Goal: Task Accomplishment & Management: Use online tool/utility

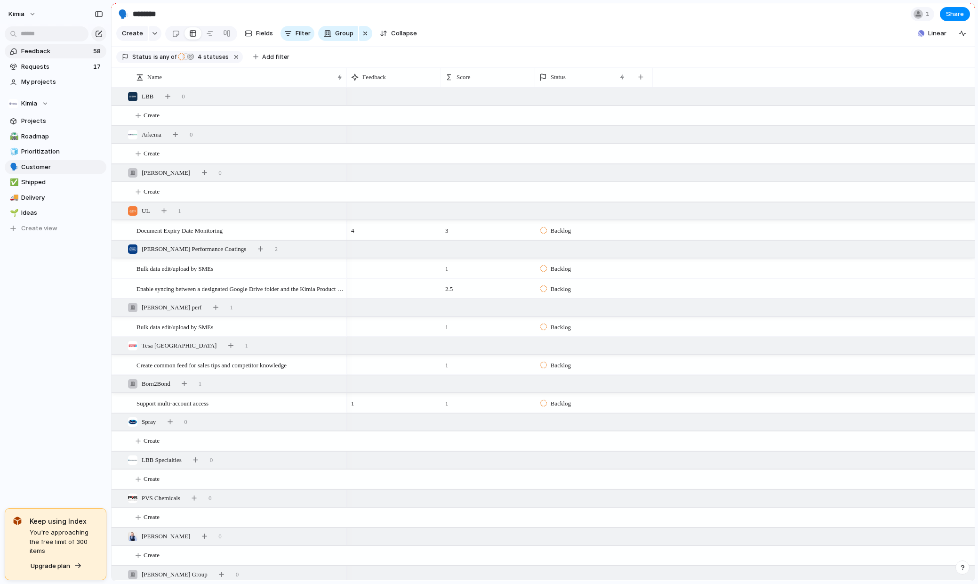
click at [52, 54] on span "Feedback" at bounding box center [55, 51] width 69 height 9
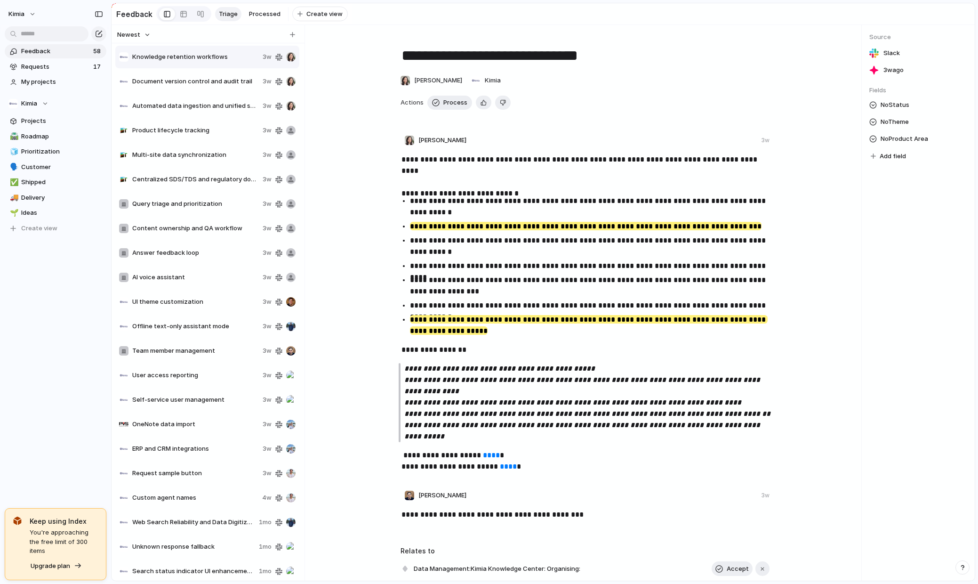
click at [41, 350] on div "Kimia Feedback 58 Requests 17 My projects Kimia Projects 🛣️ Roadmap 🧊 Prioritiz…" at bounding box center [55, 292] width 111 height 584
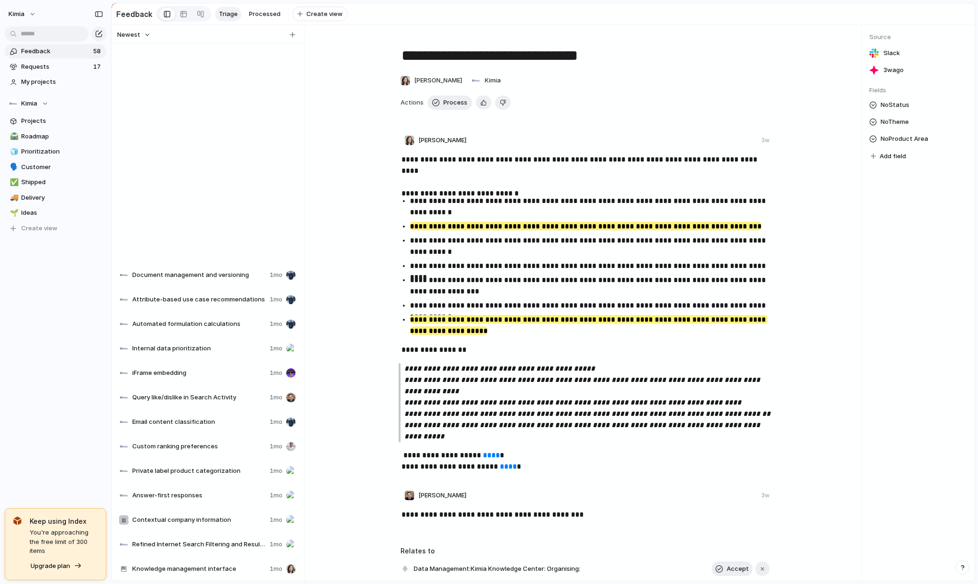
scroll to position [887, 0]
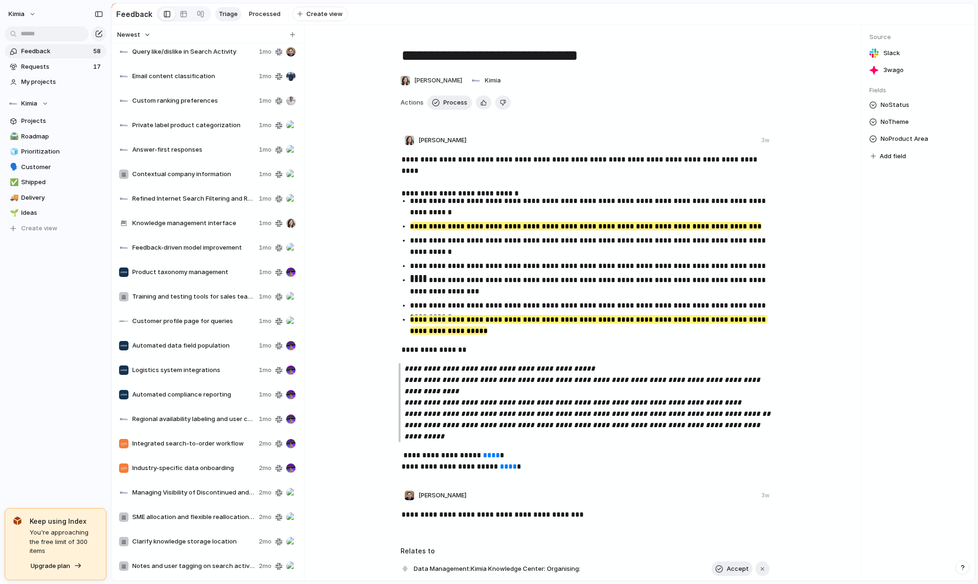
click at [49, 51] on span "Feedback" at bounding box center [55, 51] width 69 height 9
click at [55, 562] on span "Upgrade plan" at bounding box center [51, 565] width 40 height 9
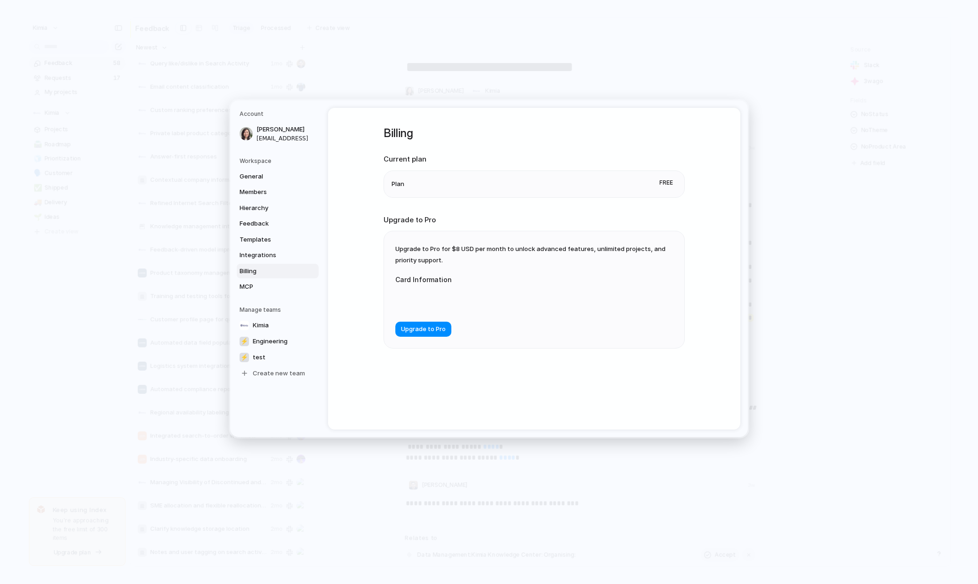
click at [665, 181] on span "Free" at bounding box center [666, 182] width 21 height 12
click at [556, 175] on li "Plan Free" at bounding box center [534, 183] width 285 height 26
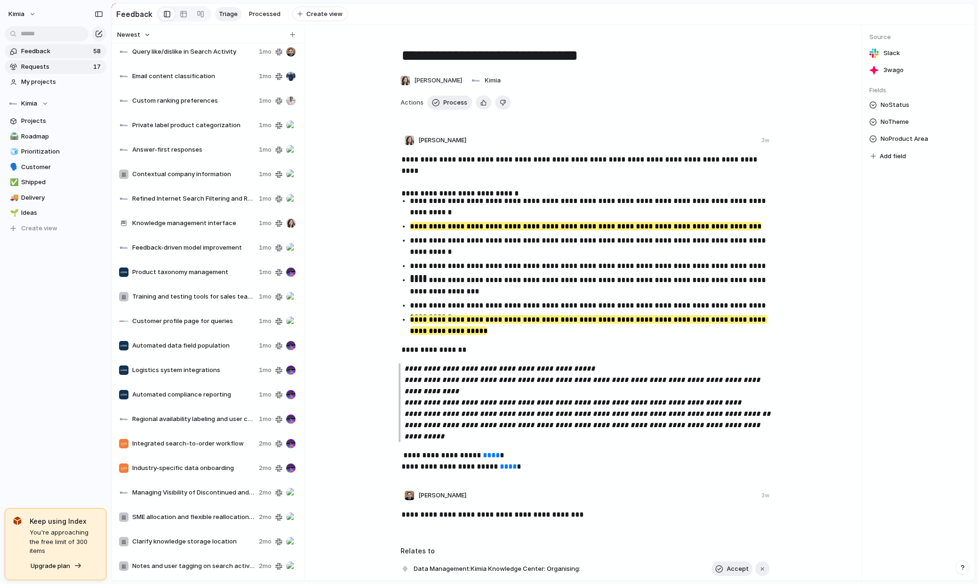
click at [44, 64] on span "Requests" at bounding box center [55, 66] width 69 height 9
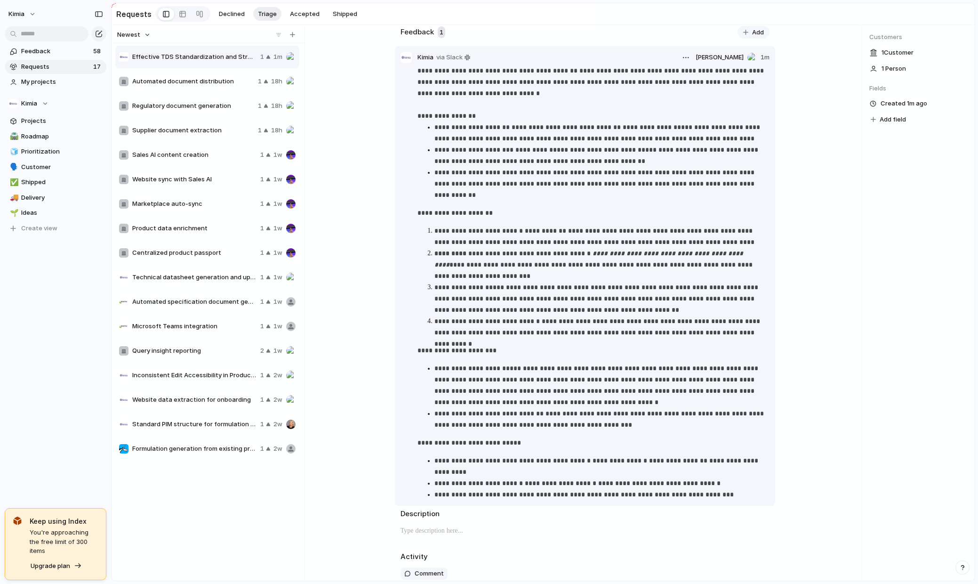
scroll to position [105, 0]
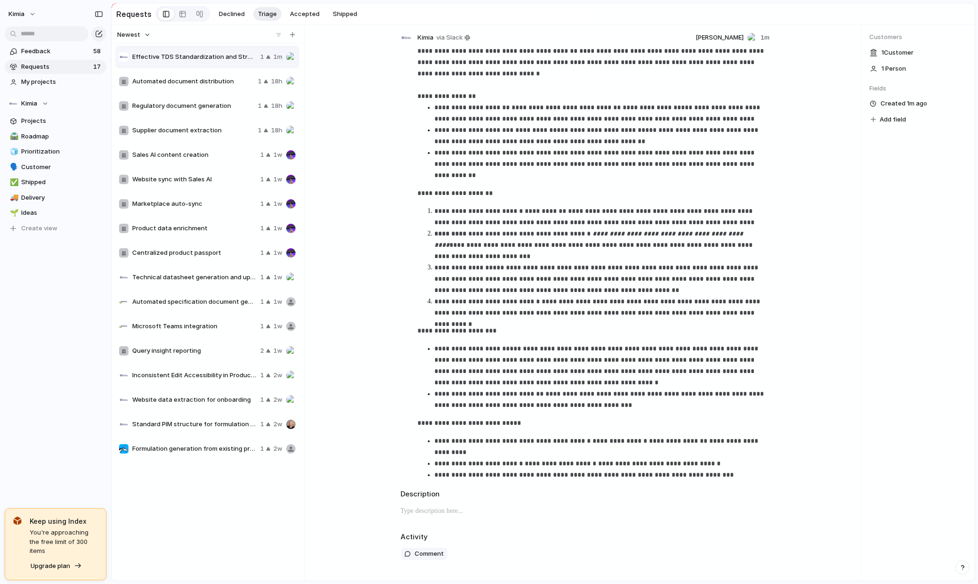
click at [481, 502] on div "Description" at bounding box center [585, 506] width 369 height 34
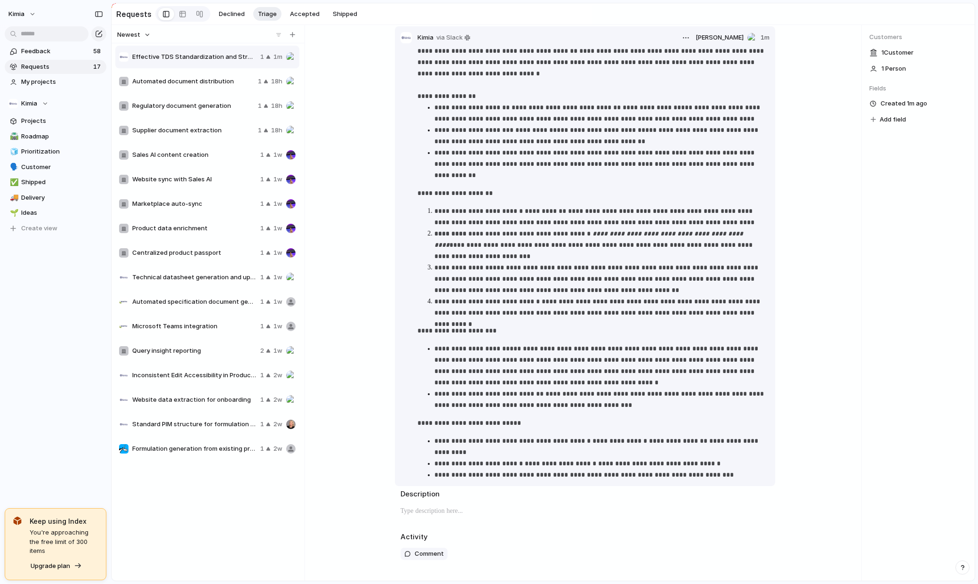
scroll to position [0, 0]
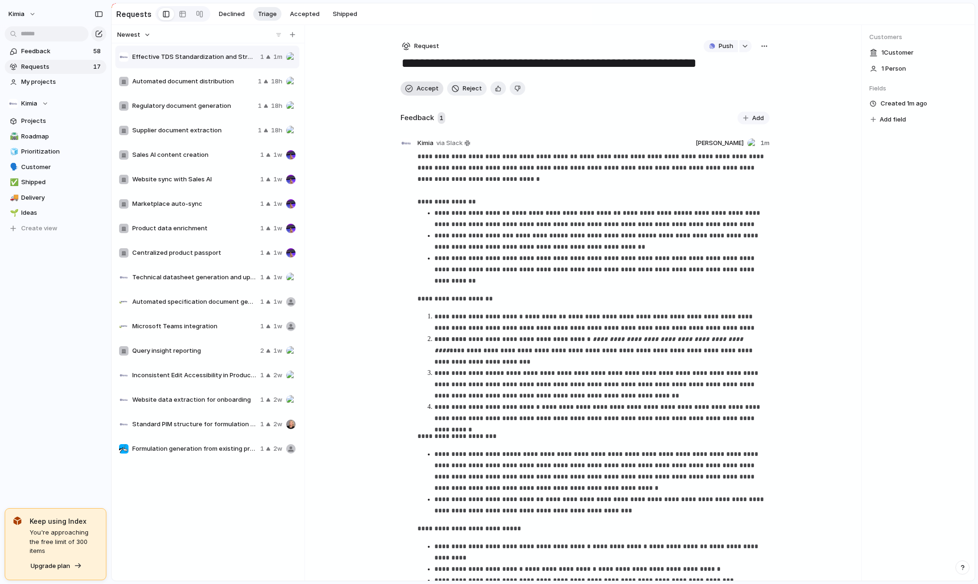
click at [421, 93] on button "Accept" at bounding box center [422, 88] width 43 height 14
type textarea "**********"
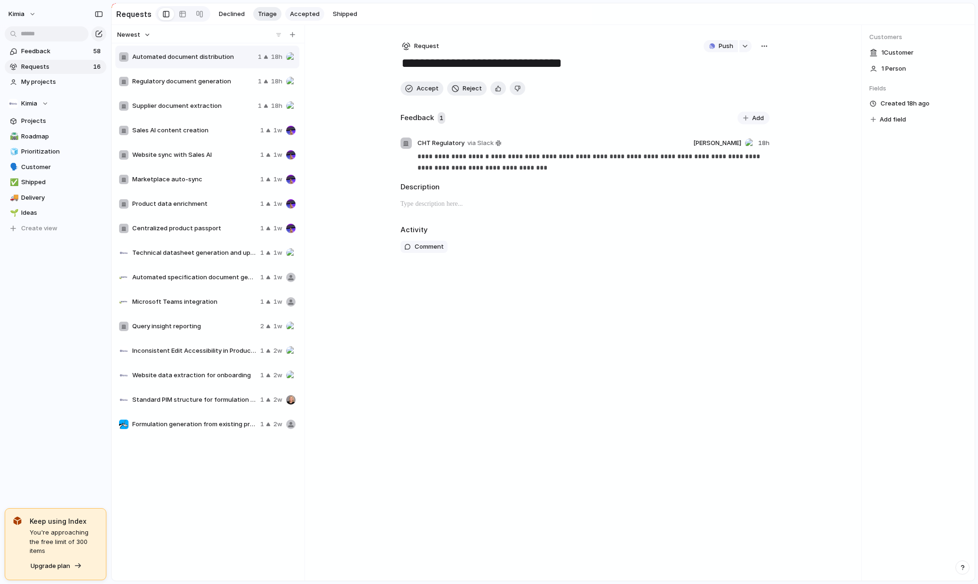
click at [295, 17] on span "Accepted" at bounding box center [305, 13] width 30 height 9
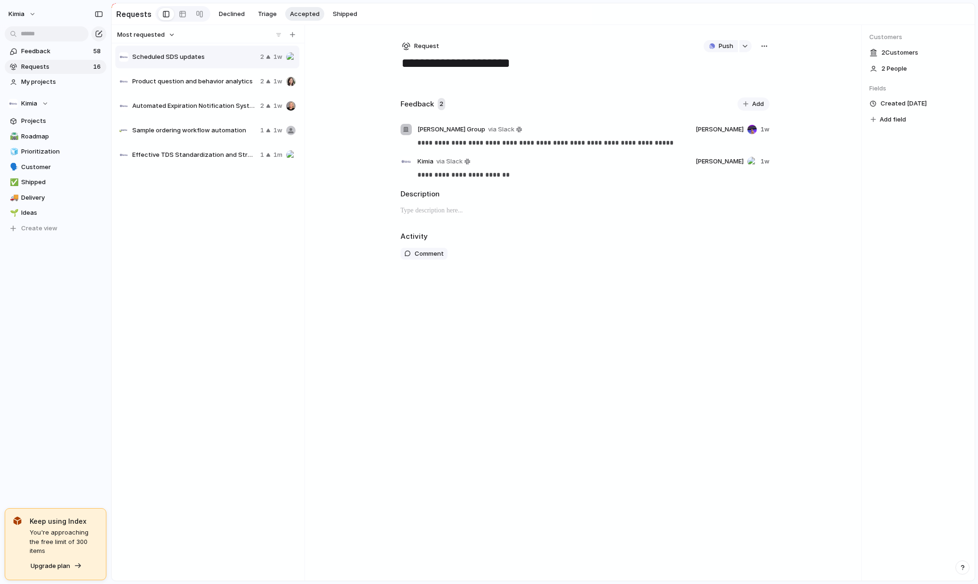
click at [762, 48] on div "button" at bounding box center [765, 46] width 8 height 8
click at [731, 82] on span "Merge" at bounding box center [723, 81] width 19 height 9
type input "*"
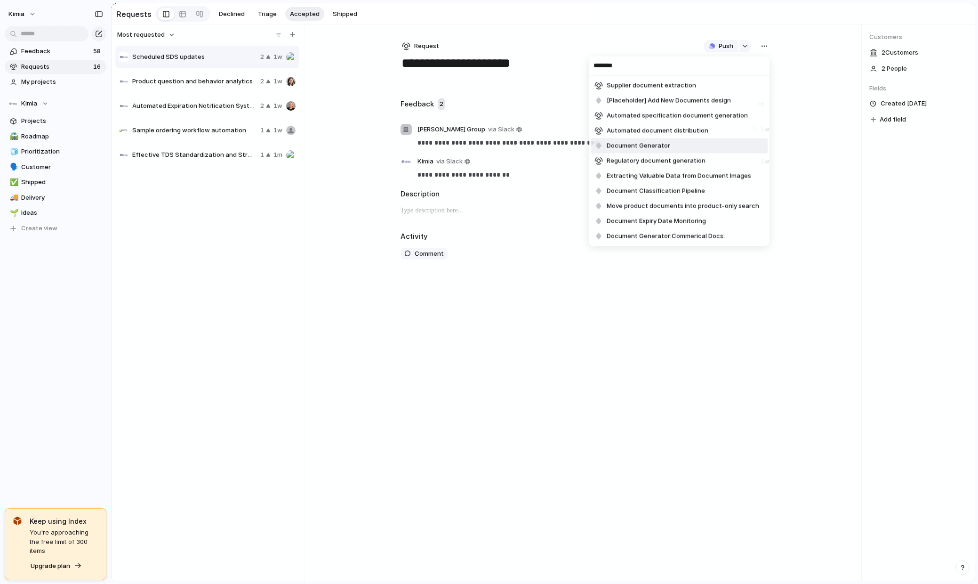
type input "********"
click at [675, 146] on li "Document Generator" at bounding box center [679, 145] width 177 height 15
type textarea "**********"
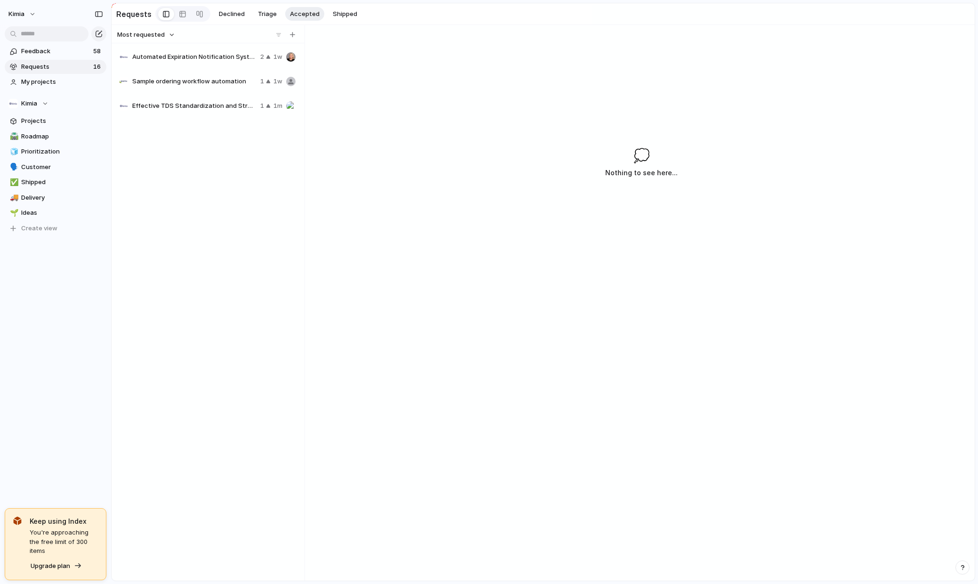
click at [243, 324] on div "Automated Expiration Notification System 2 1w Sample ordering workflow automati…" at bounding box center [208, 311] width 186 height 533
click at [214, 56] on span "Automated Expiration Notification System" at bounding box center [194, 56] width 124 height 9
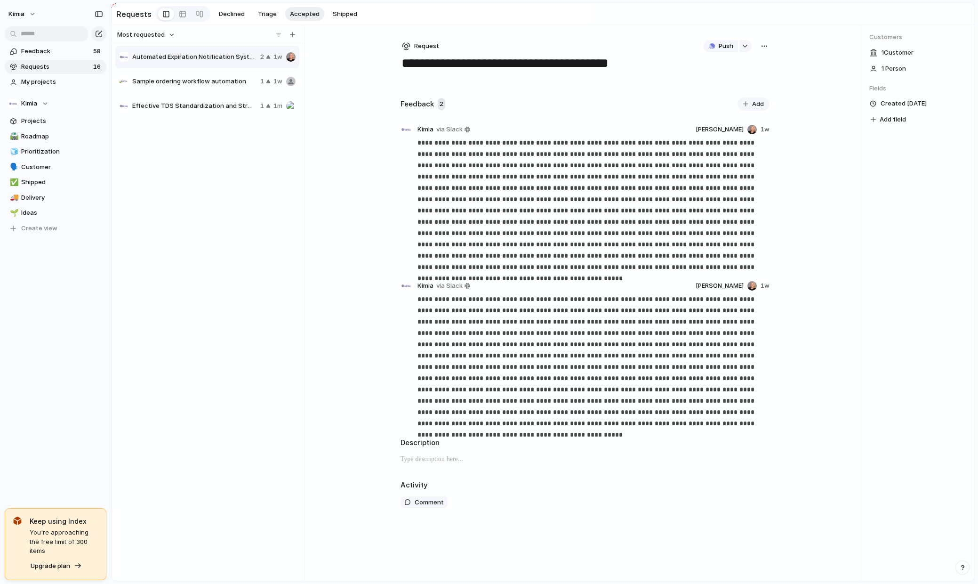
click at [204, 78] on span "Sample ordering workflow automation" at bounding box center [194, 81] width 124 height 9
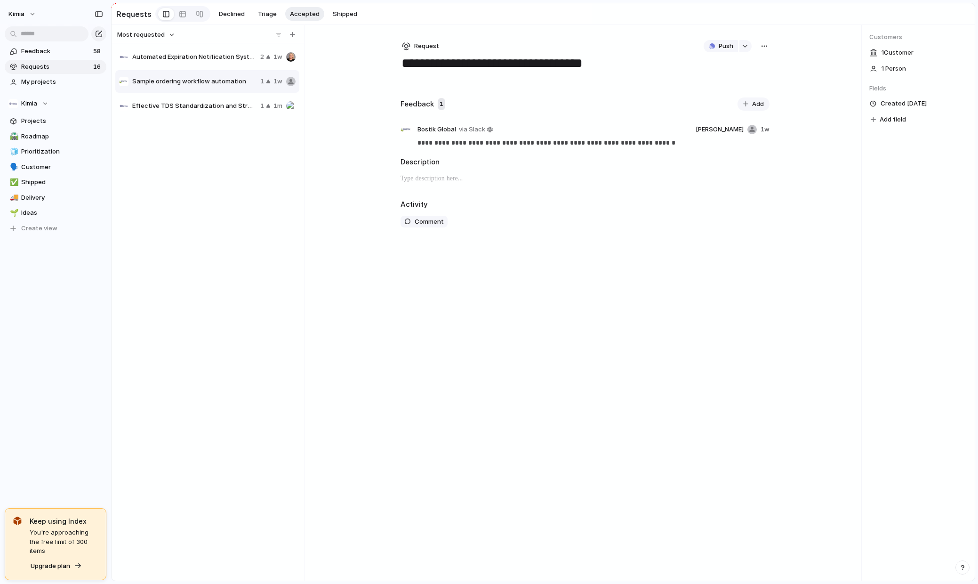
click at [206, 105] on span "Effective TDS Standardization and Strategic Opportunities" at bounding box center [194, 105] width 124 height 9
type textarea "**********"
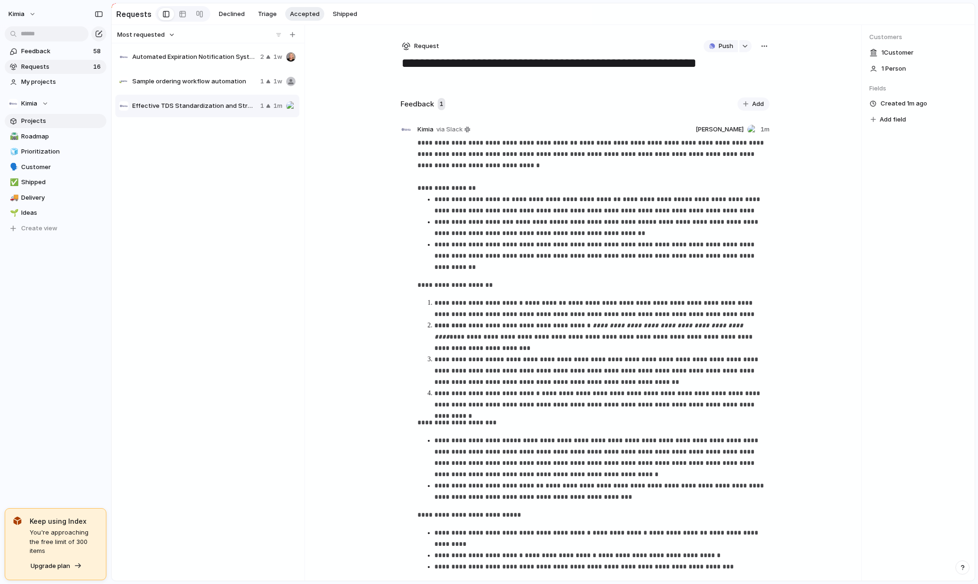
click at [27, 121] on span "Projects" at bounding box center [62, 120] width 82 height 9
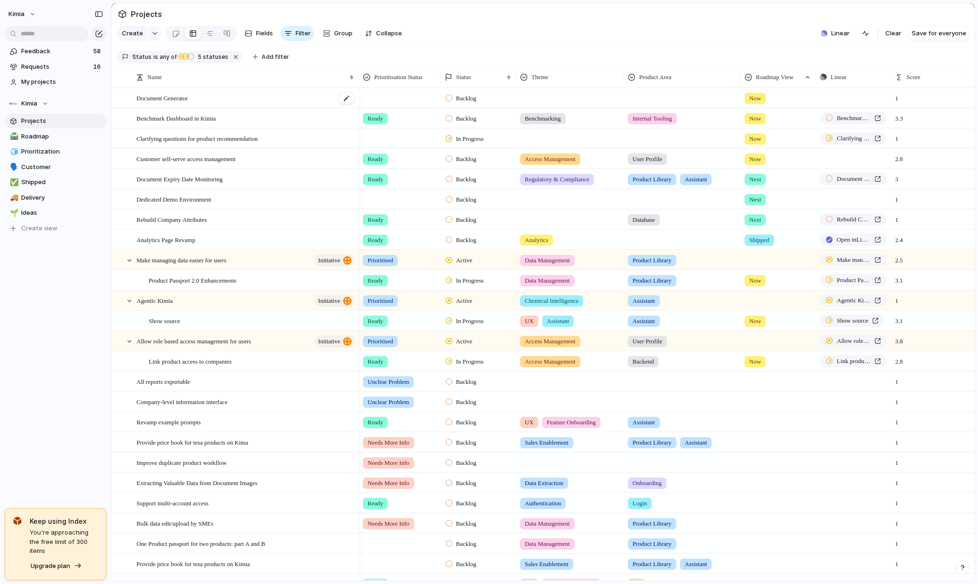
click at [178, 100] on span "Document Generator" at bounding box center [162, 97] width 51 height 11
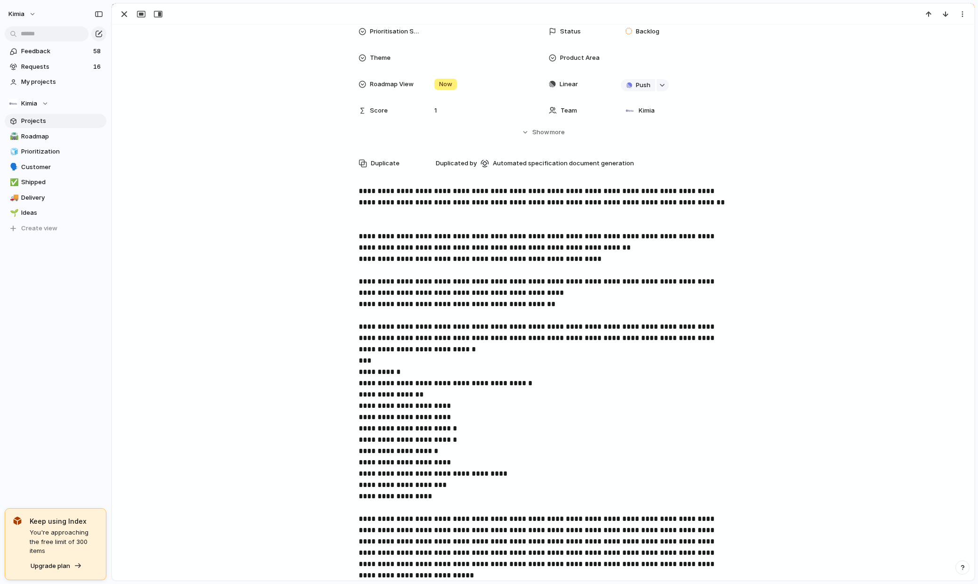
scroll to position [45, 0]
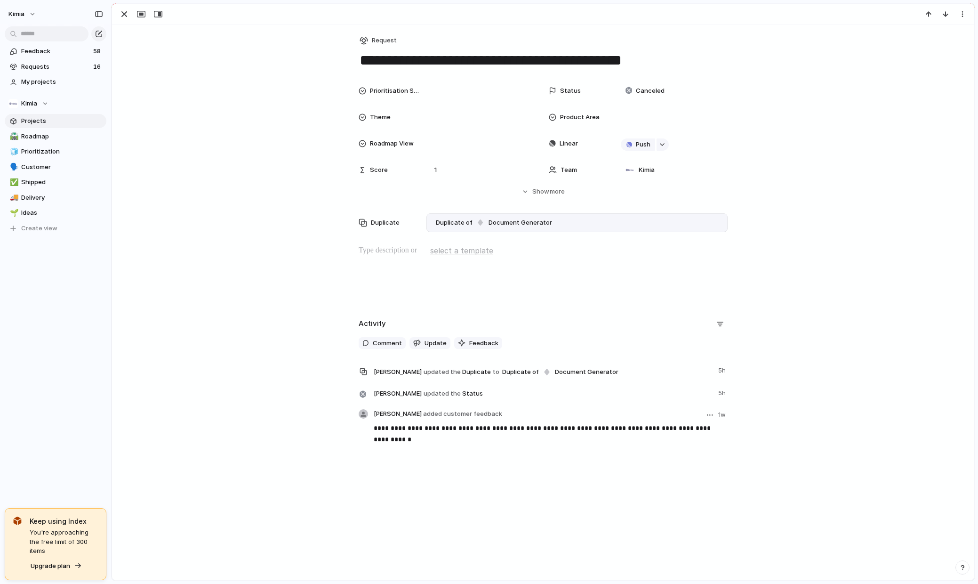
click at [428, 429] on p "**********" at bounding box center [551, 433] width 354 height 23
click at [423, 415] on span "added customer feedback" at bounding box center [462, 414] width 79 height 8
type textarea "**********"
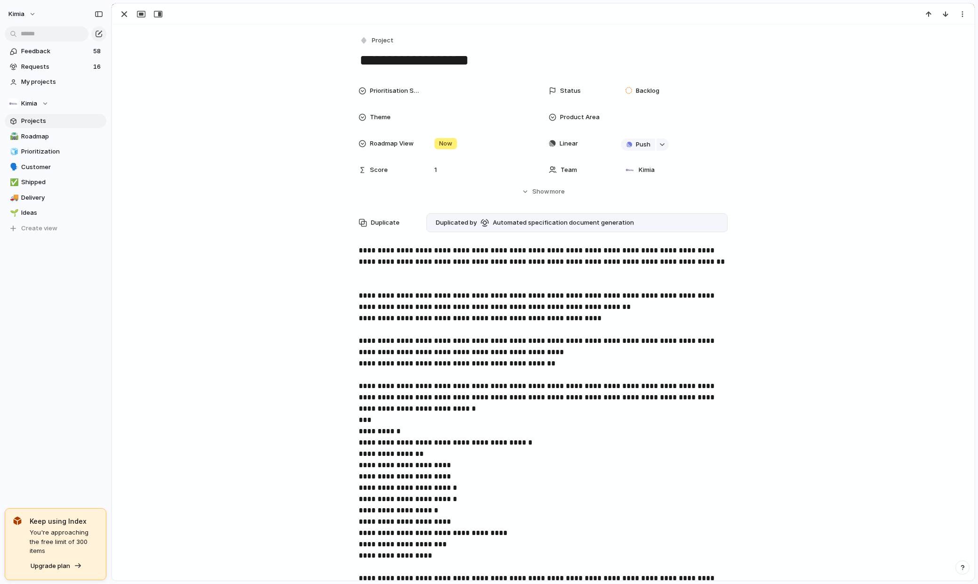
click at [465, 304] on p "**********" at bounding box center [543, 437] width 369 height 384
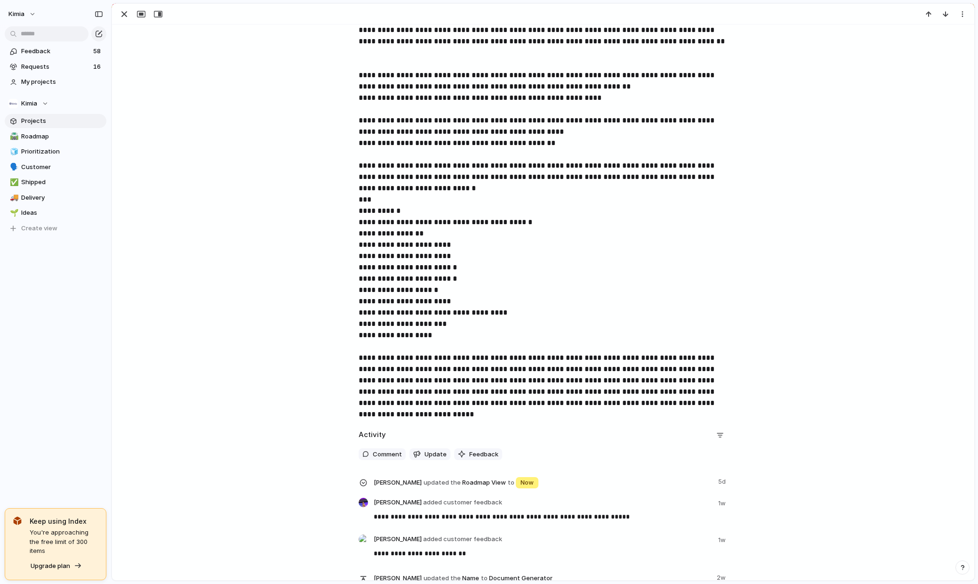
scroll to position [325, 0]
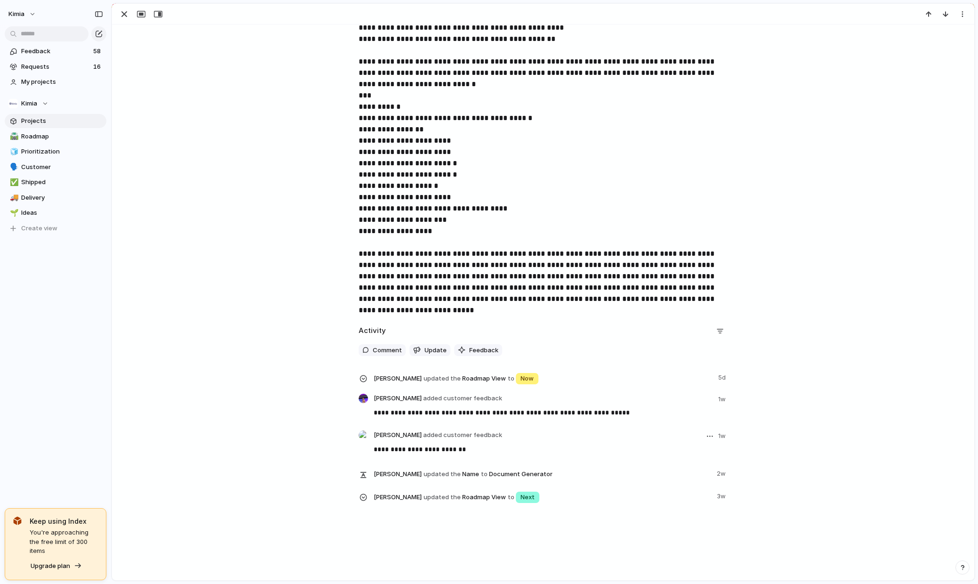
click at [432, 450] on p "**********" at bounding box center [551, 449] width 354 height 11
click at [470, 444] on p "**********" at bounding box center [551, 449] width 354 height 11
click at [460, 497] on span "[PERSON_NAME] updated the Roadmap View to Next" at bounding box center [543, 497] width 338 height 14
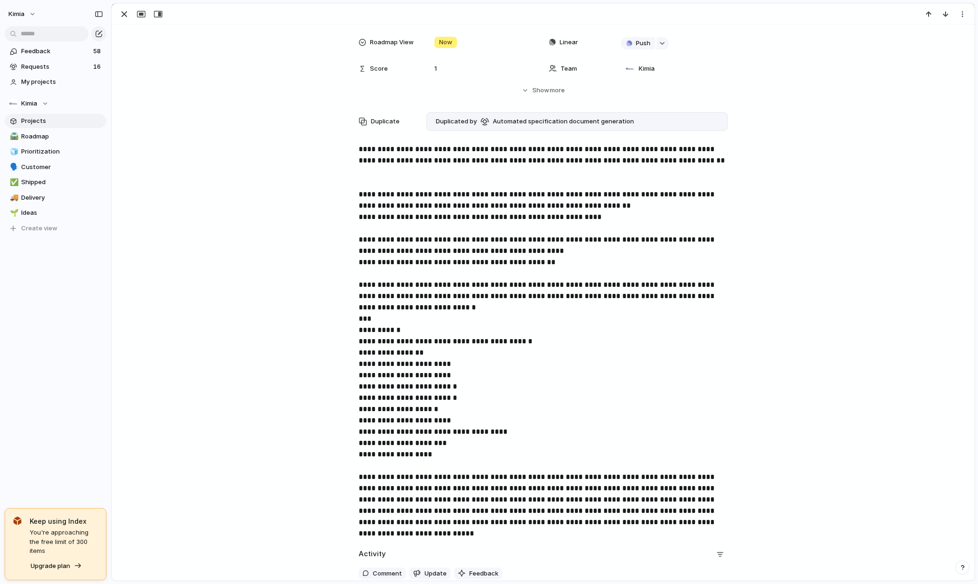
scroll to position [0, 0]
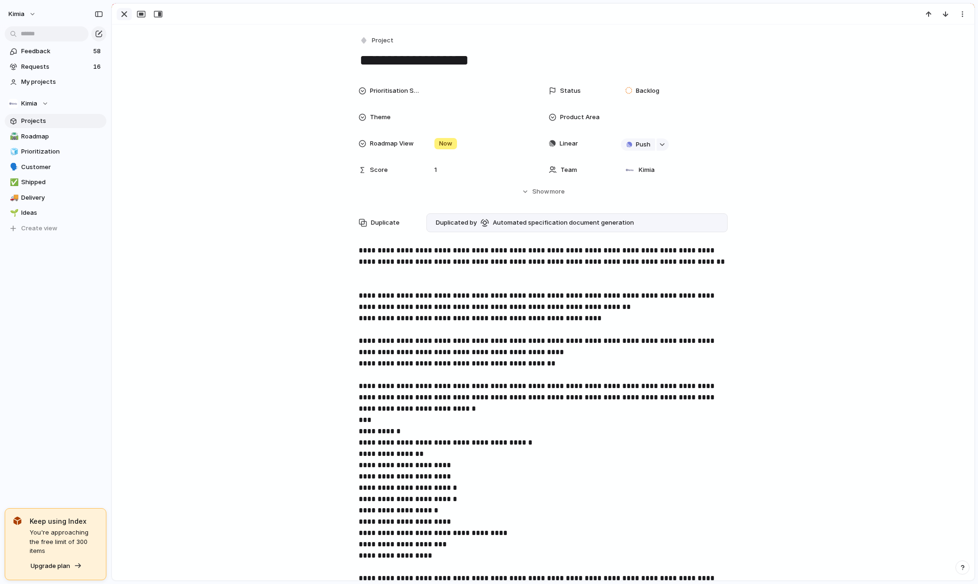
click at [121, 11] on div "button" at bounding box center [124, 13] width 11 height 11
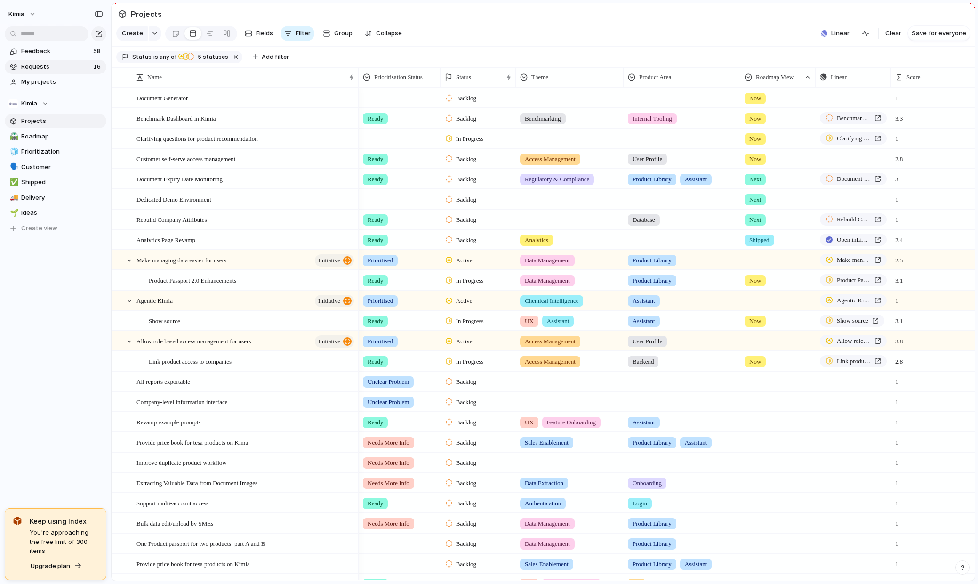
click at [37, 65] on span "Requests" at bounding box center [55, 66] width 69 height 9
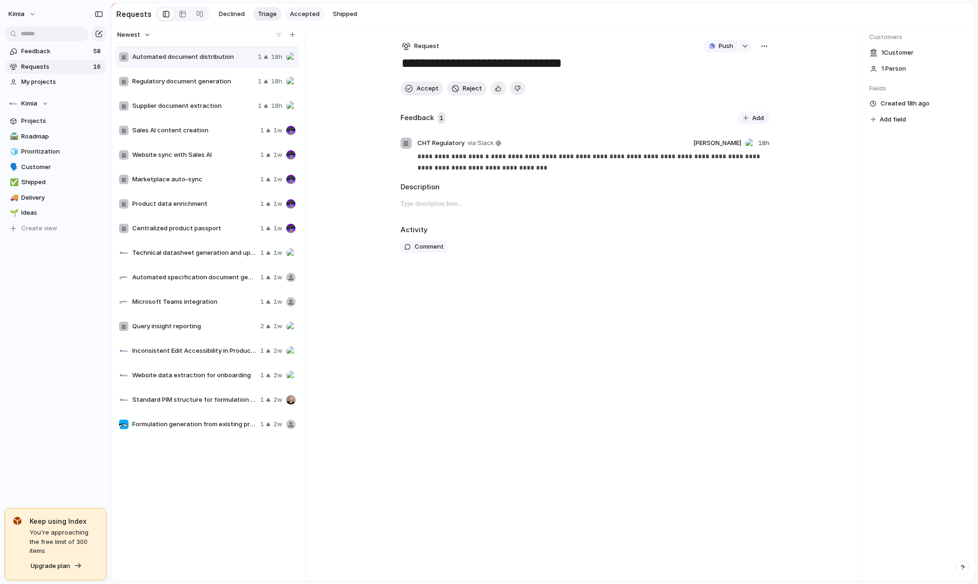
click at [302, 19] on button "Accepted" at bounding box center [304, 14] width 39 height 14
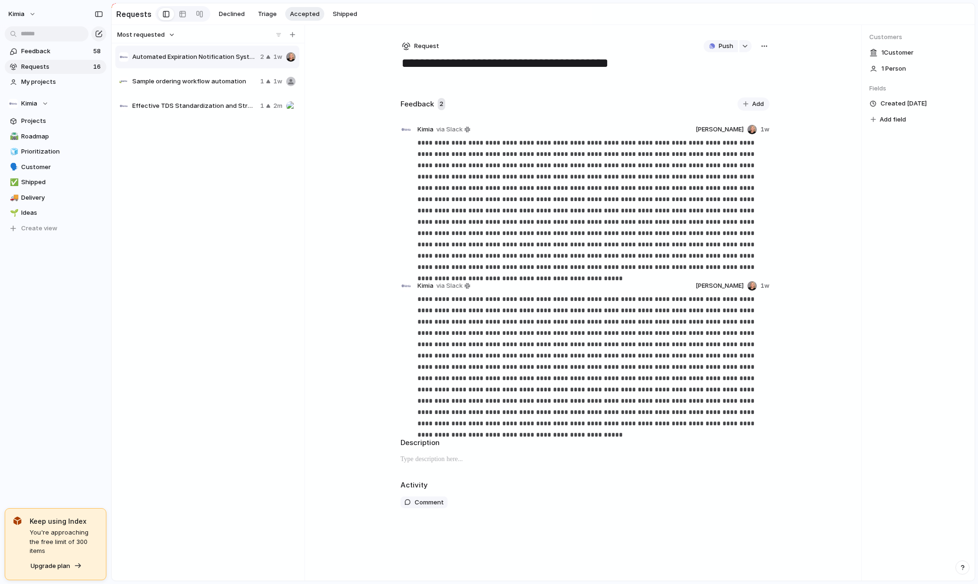
click at [185, 87] on div "Sample ordering workflow automation 1 1w" at bounding box center [207, 81] width 184 height 23
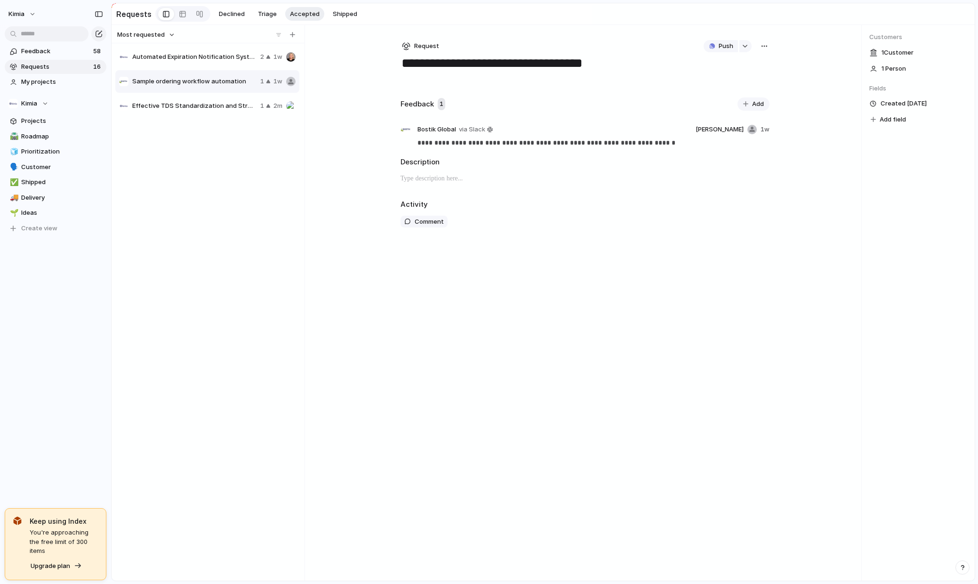
click at [186, 105] on span "Effective TDS Standardization and Strategic Opportunities" at bounding box center [194, 105] width 124 height 9
type textarea "**********"
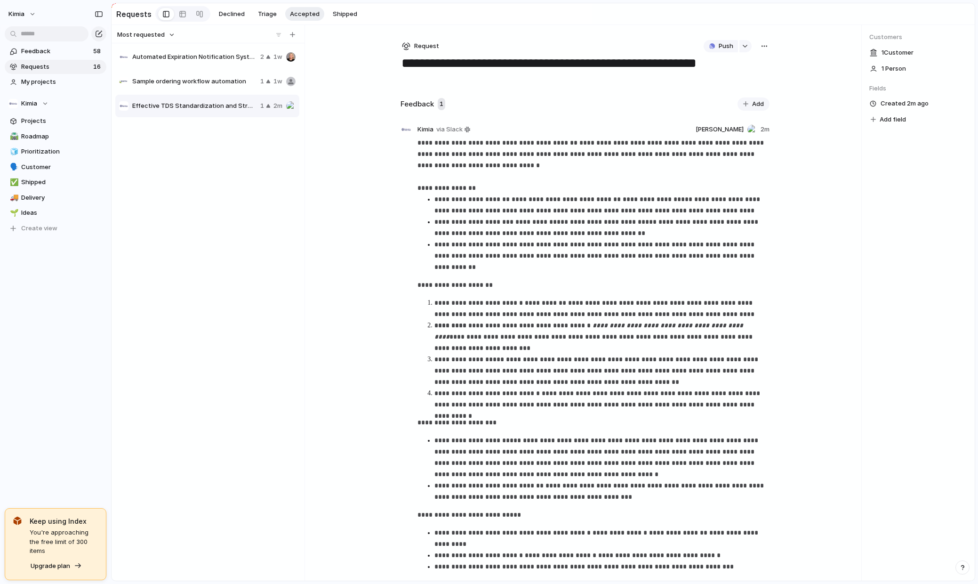
click at [890, 52] on span "1 Customer" at bounding box center [898, 52] width 32 height 9
click at [883, 51] on span "1 Customer" at bounding box center [898, 52] width 32 height 9
click at [744, 45] on div "button" at bounding box center [745, 46] width 7 height 4
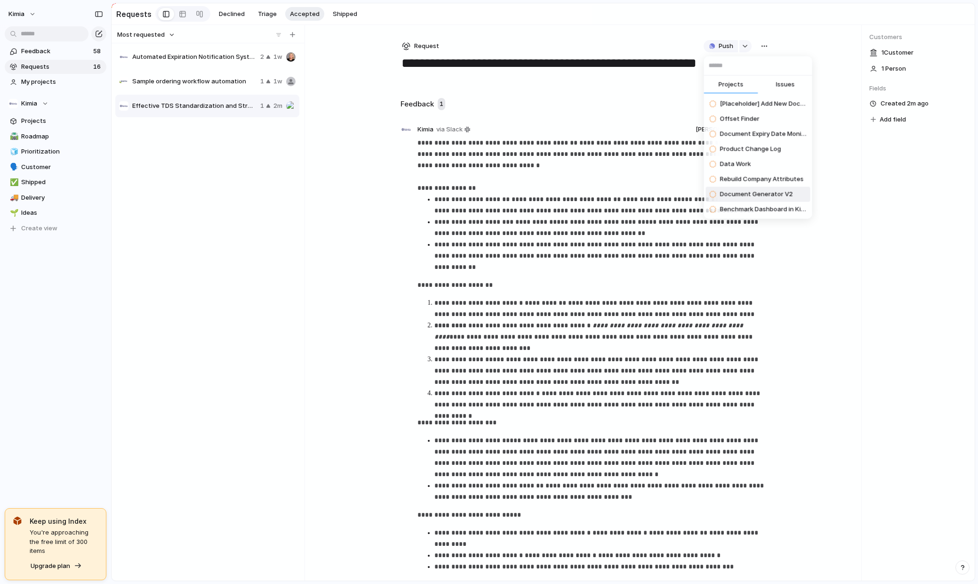
click at [750, 193] on span "Document Generator V2" at bounding box center [756, 194] width 73 height 9
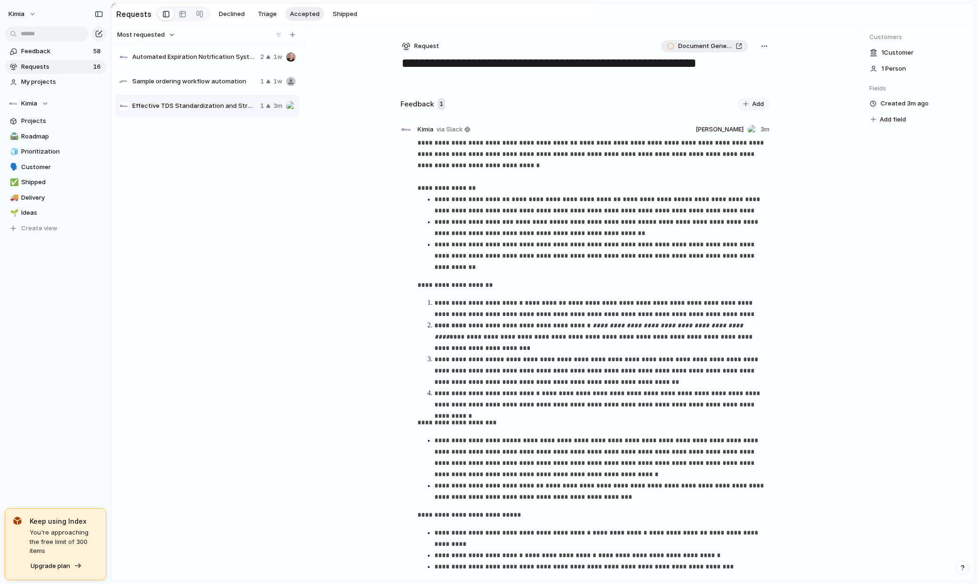
click at [741, 47] on div "Document Generator V2" at bounding box center [704, 45] width 75 height 9
click at [721, 45] on span "Document Generator V2" at bounding box center [705, 45] width 54 height 9
click at [760, 48] on button "button" at bounding box center [764, 46] width 10 height 12
click at [671, 47] on div "Copy link Merge Move to [GEOGRAPHIC_DATA]" at bounding box center [489, 292] width 978 height 584
click at [671, 45] on div at bounding box center [671, 46] width 8 height 8
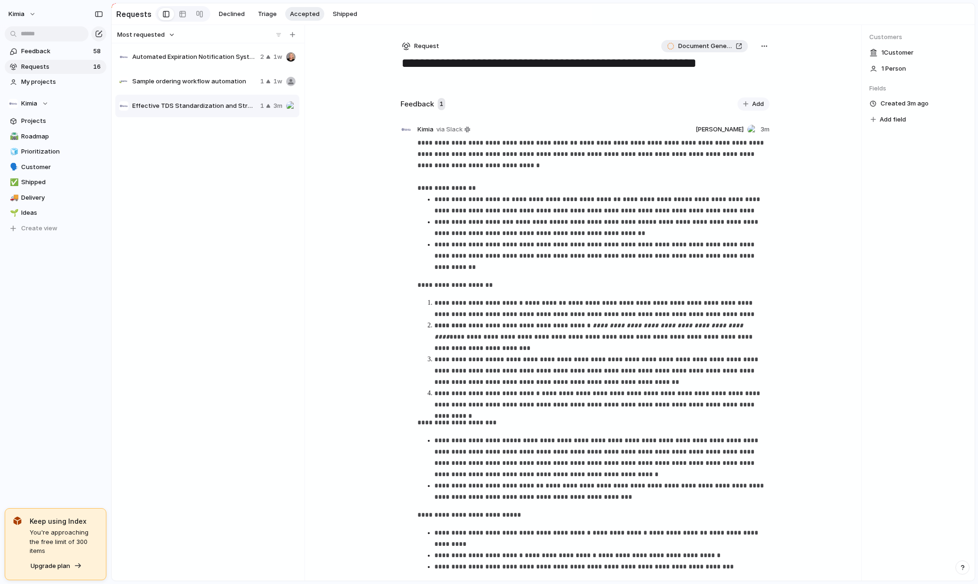
click at [709, 48] on span "Document Generator V2" at bounding box center [705, 45] width 54 height 9
click at [432, 44] on span "Request" at bounding box center [426, 45] width 25 height 9
click at [430, 99] on span "Request" at bounding box center [431, 95] width 25 height 9
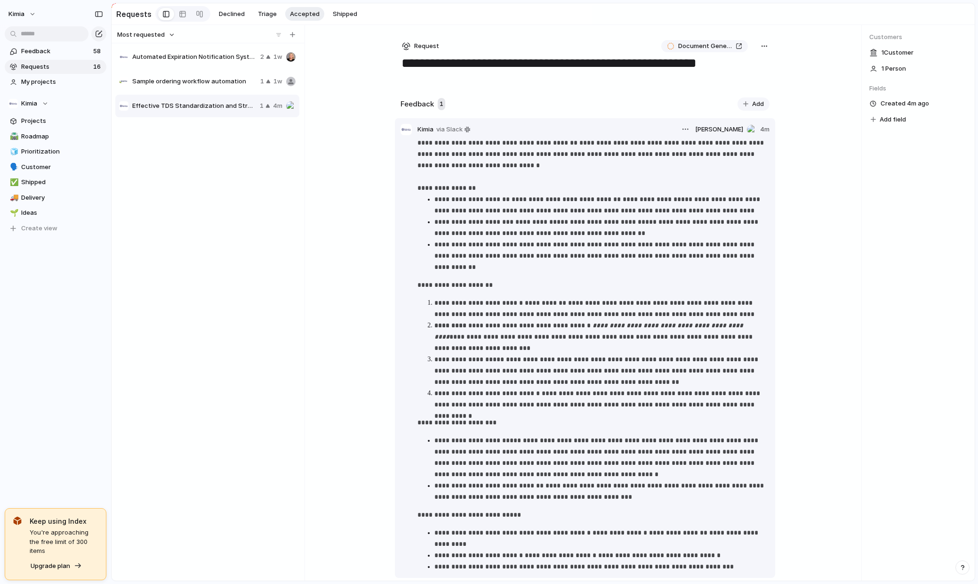
click at [537, 200] on p "**********" at bounding box center [602, 205] width 335 height 23
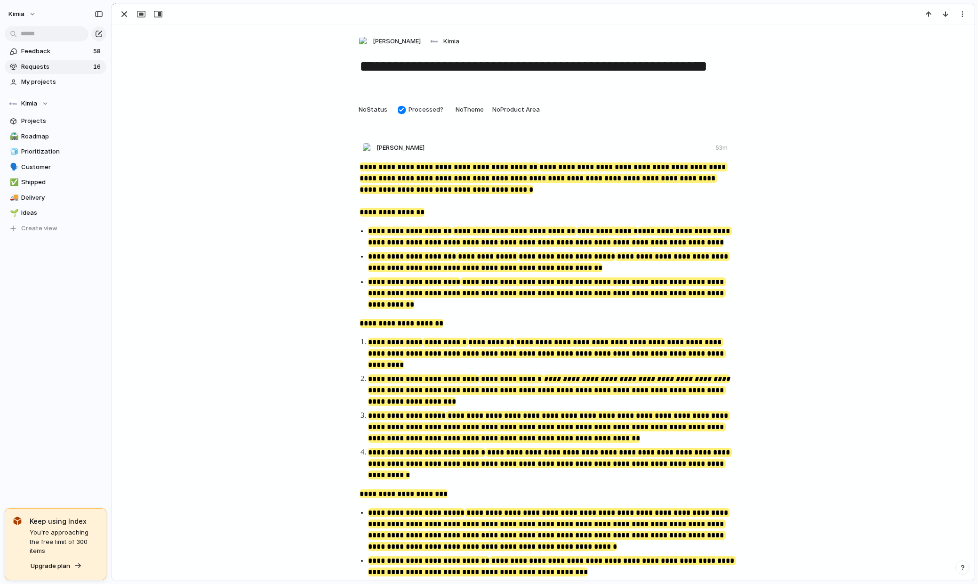
scroll to position [147, 0]
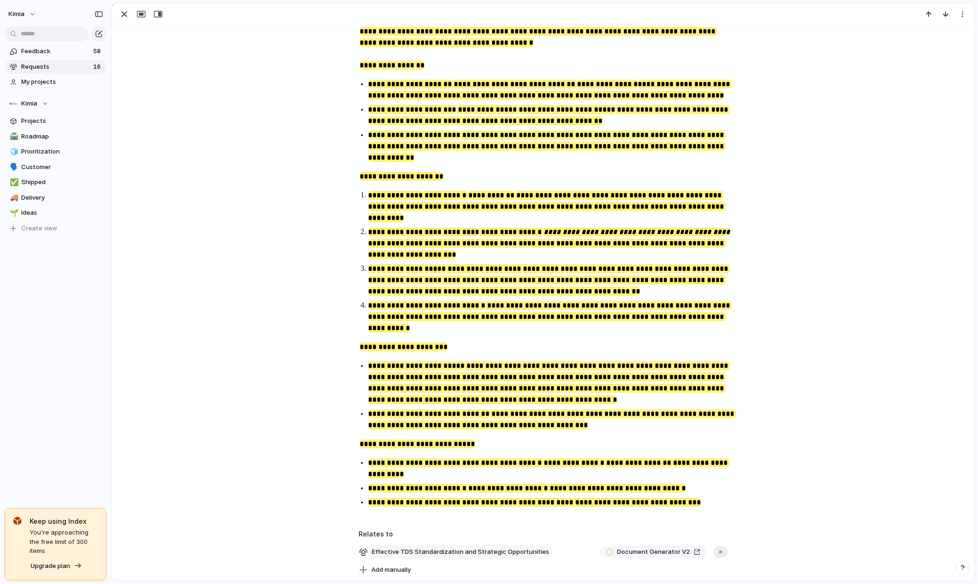
click at [519, 545] on span "Effective TDS Standardization and Strategic Opportunities" at bounding box center [460, 551] width 183 height 13
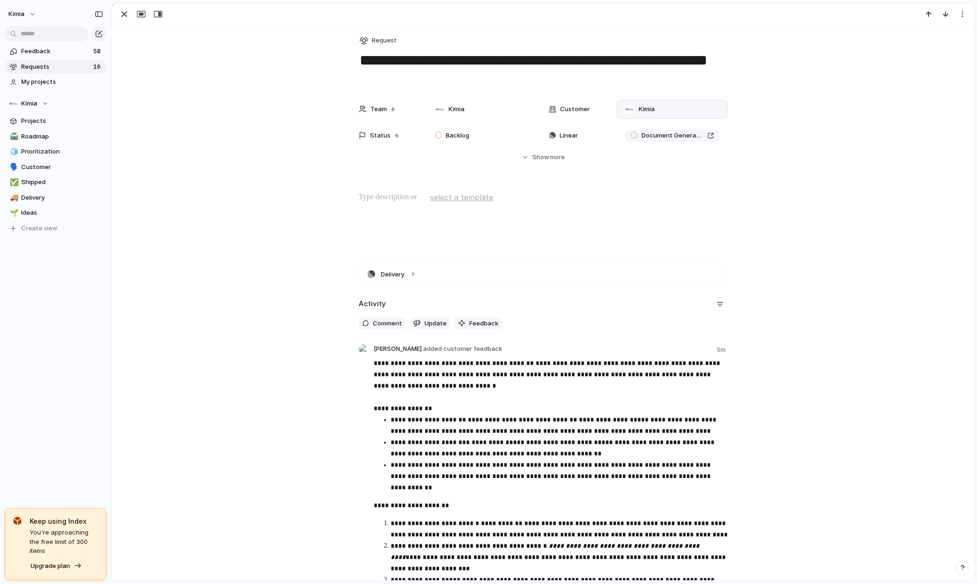
click at [651, 111] on span "Kimia" at bounding box center [647, 109] width 16 height 9
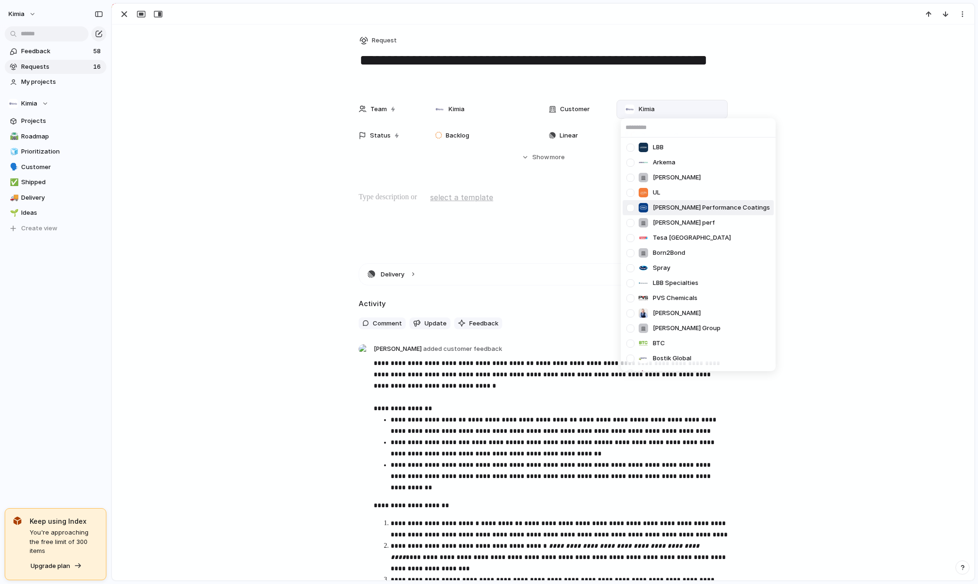
click at [630, 207] on div at bounding box center [630, 208] width 16 height 16
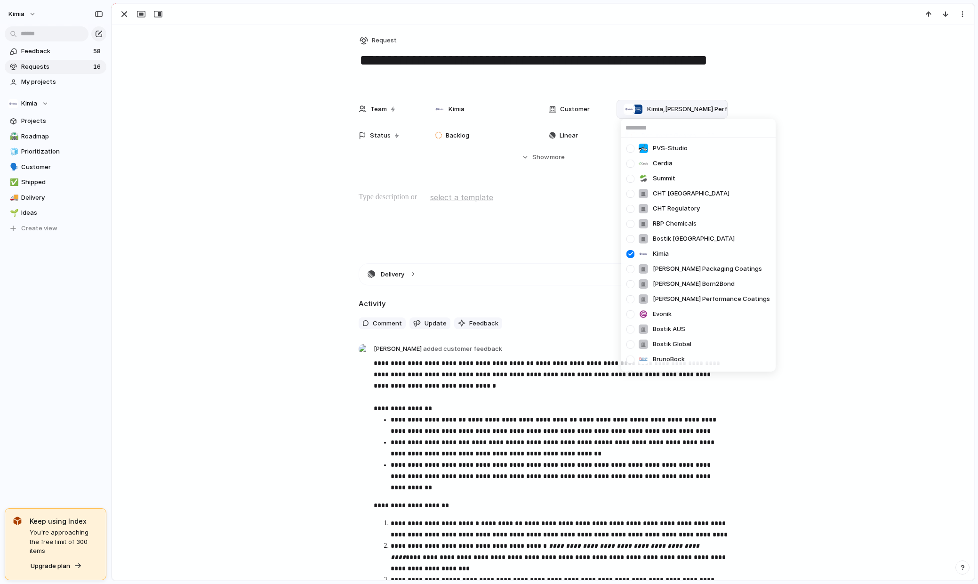
scroll to position [334, 0]
click at [633, 264] on div at bounding box center [630, 266] width 16 height 16
click at [634, 293] on div at bounding box center [630, 296] width 16 height 16
click at [631, 249] on div at bounding box center [630, 251] width 16 height 16
click at [815, 219] on div "LBB Arkema [PERSON_NAME] UL [PERSON_NAME] Performance Coatings [PERSON_NAME] pe…" at bounding box center [489, 292] width 978 height 584
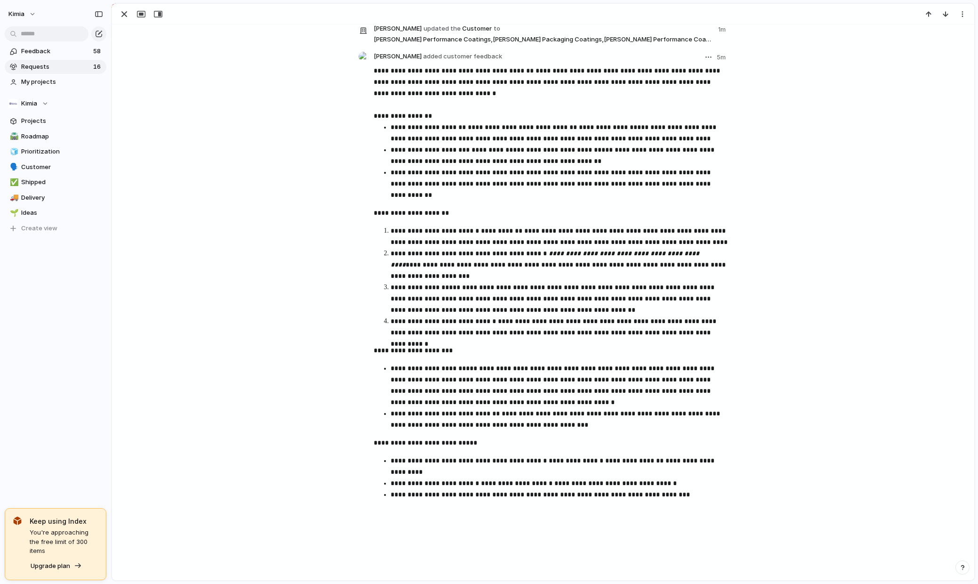
scroll to position [0, 0]
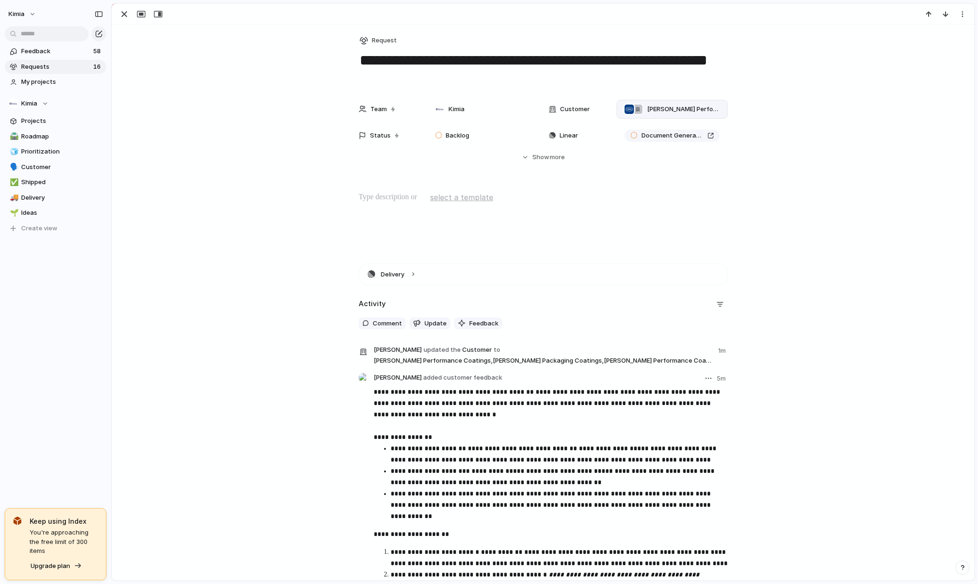
click at [436, 412] on p "**********" at bounding box center [551, 414] width 354 height 57
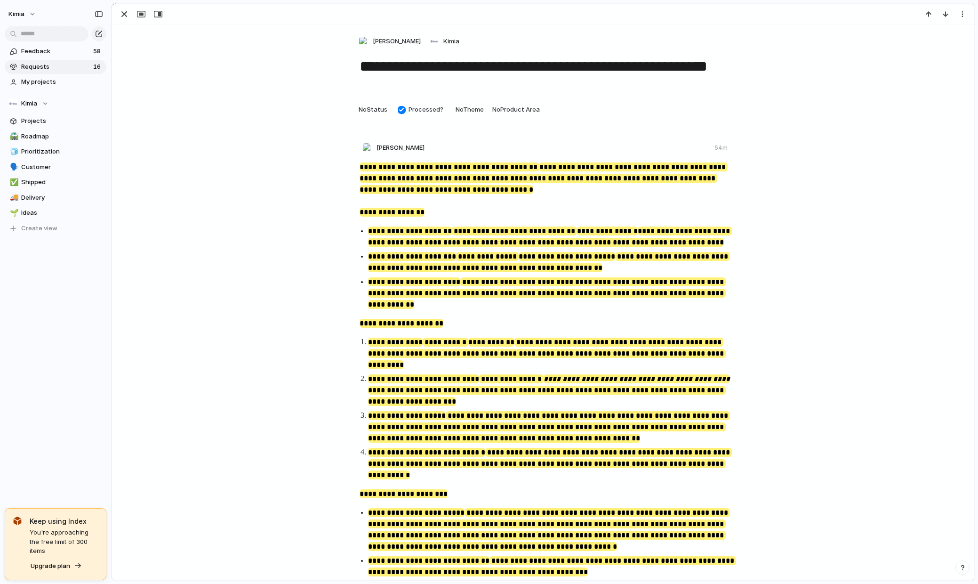
scroll to position [147, 0]
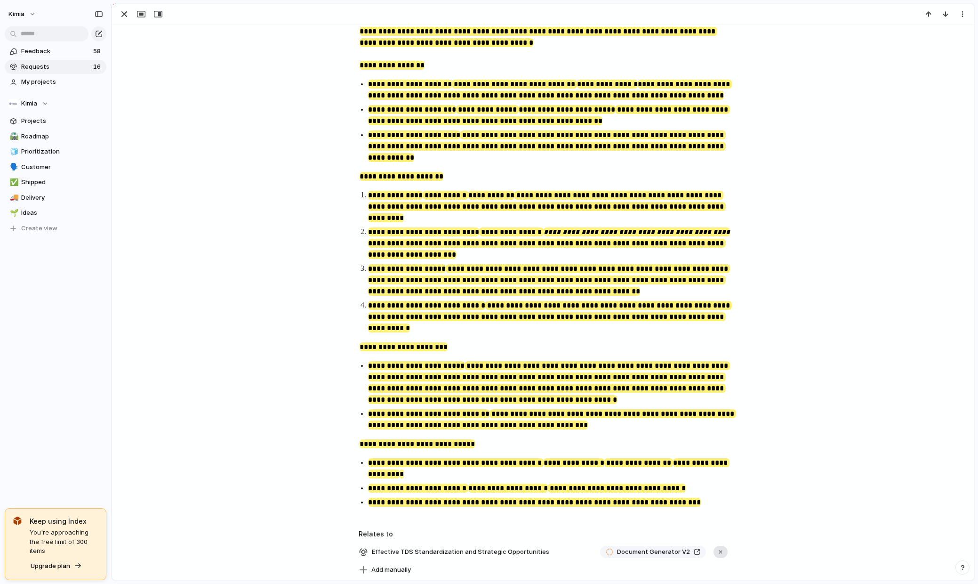
click at [724, 549] on div "button" at bounding box center [721, 552] width 7 height 7
click at [695, 547] on span "Accept" at bounding box center [696, 551] width 22 height 9
click at [726, 546] on button "button" at bounding box center [721, 552] width 14 height 12
click at [56, 62] on span "Requests" at bounding box center [55, 66] width 69 height 9
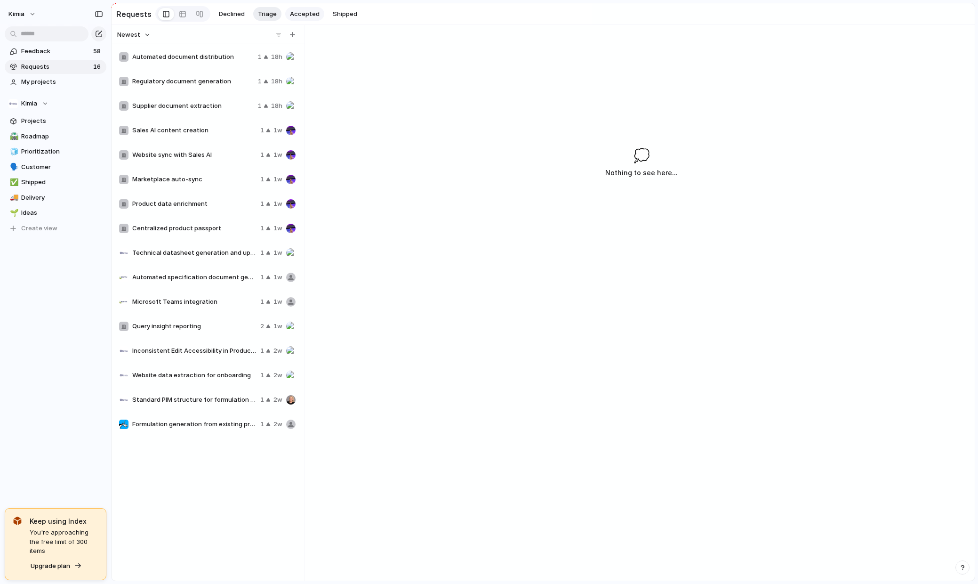
click at [298, 19] on button "Accepted" at bounding box center [304, 14] width 39 height 14
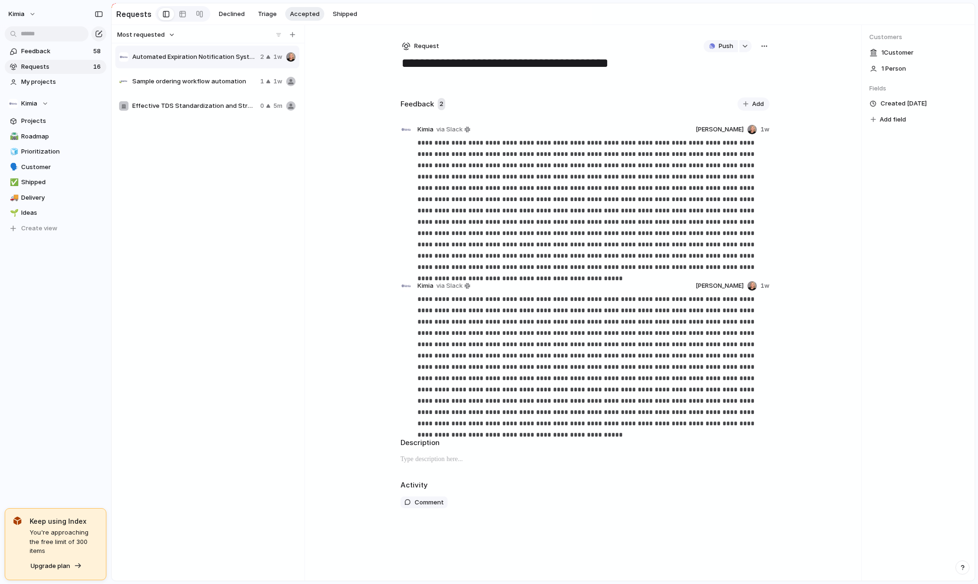
click at [194, 115] on div "Effective TDS Standardization and Strategic Opportunities 0 5m" at bounding box center [207, 106] width 184 height 23
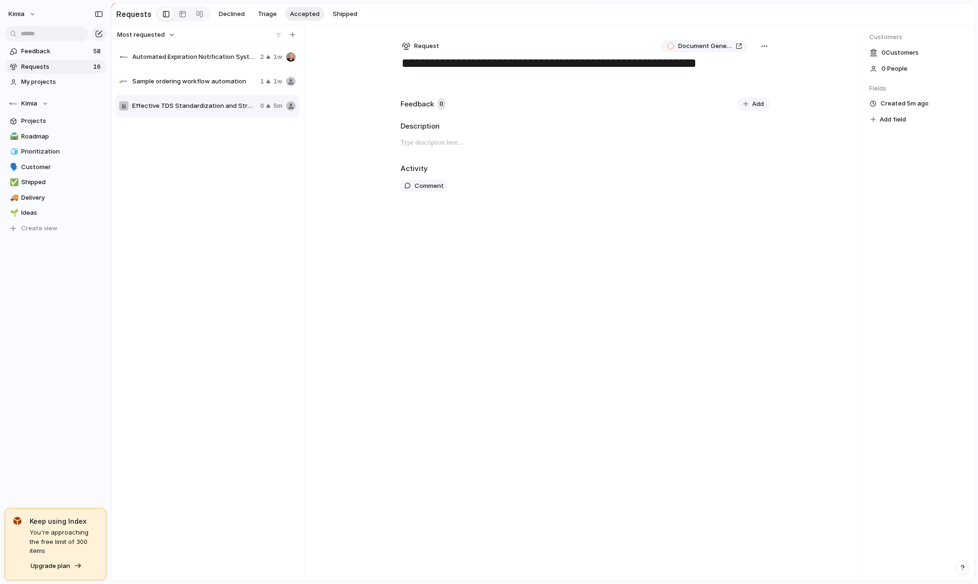
click at [477, 405] on div "**********" at bounding box center [585, 303] width 399 height 556
click at [765, 42] on button "button" at bounding box center [764, 46] width 10 height 12
click at [796, 112] on li "Triage" at bounding box center [799, 111] width 55 height 15
type textarea "**********"
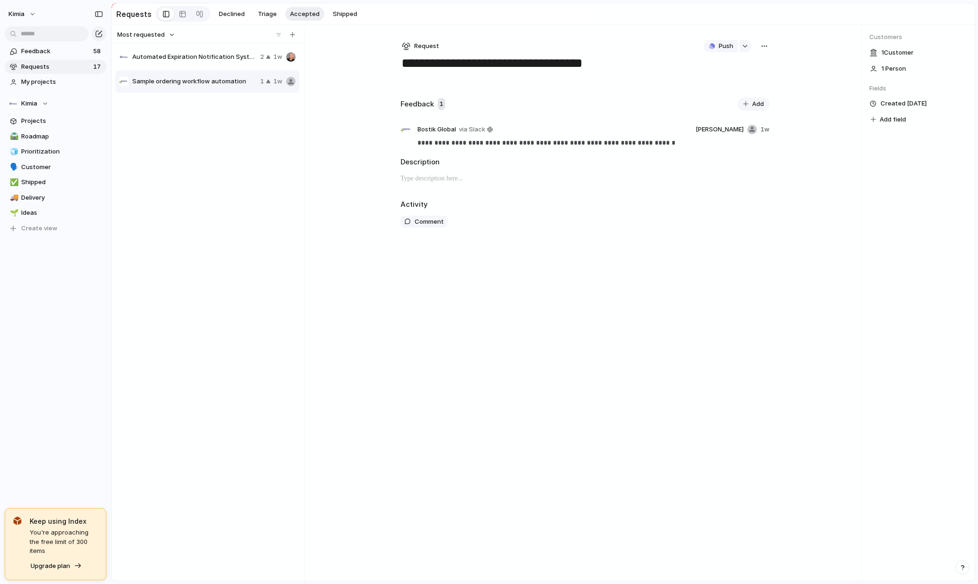
click at [174, 191] on div "Automated Expiration Notification System 2 1w Sample ordering workflow automati…" at bounding box center [208, 311] width 186 height 533
click at [260, 14] on span "Triage" at bounding box center [267, 13] width 19 height 9
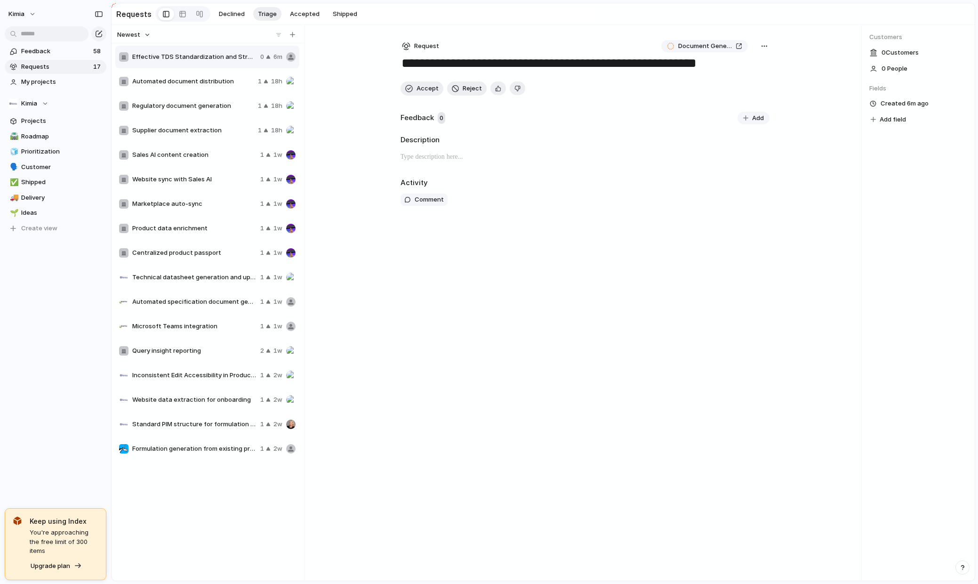
click at [634, 147] on div "Description" at bounding box center [585, 152] width 369 height 34
click at [758, 113] on button "Add" at bounding box center [754, 118] width 32 height 13
click at [501, 294] on div "**********" at bounding box center [585, 303] width 399 height 556
